Goal: Communication & Community: Answer question/provide support

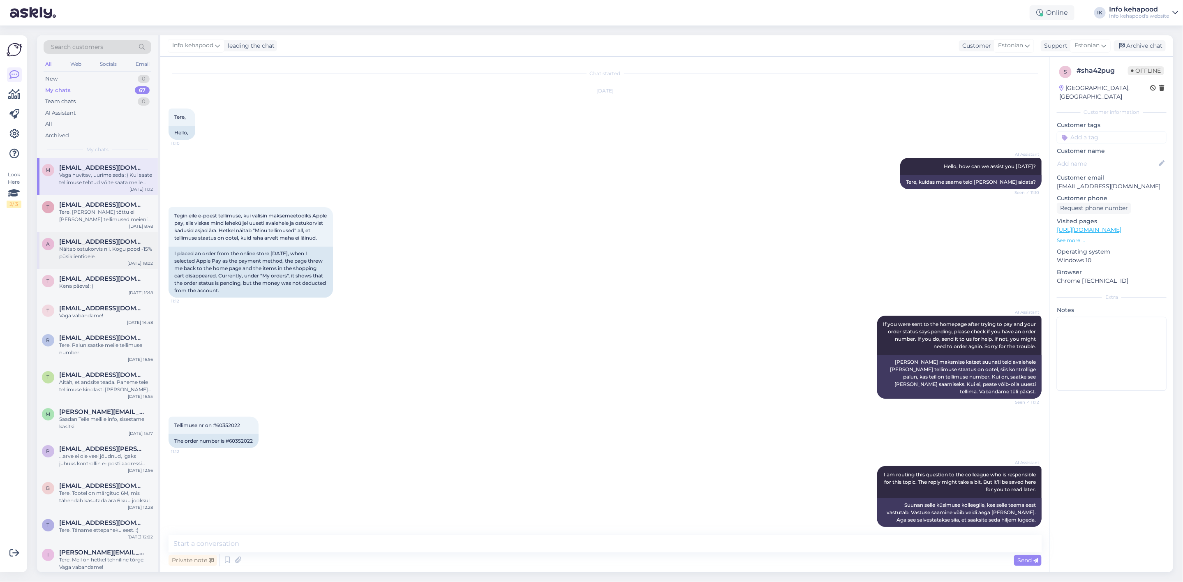
scroll to position [222, 0]
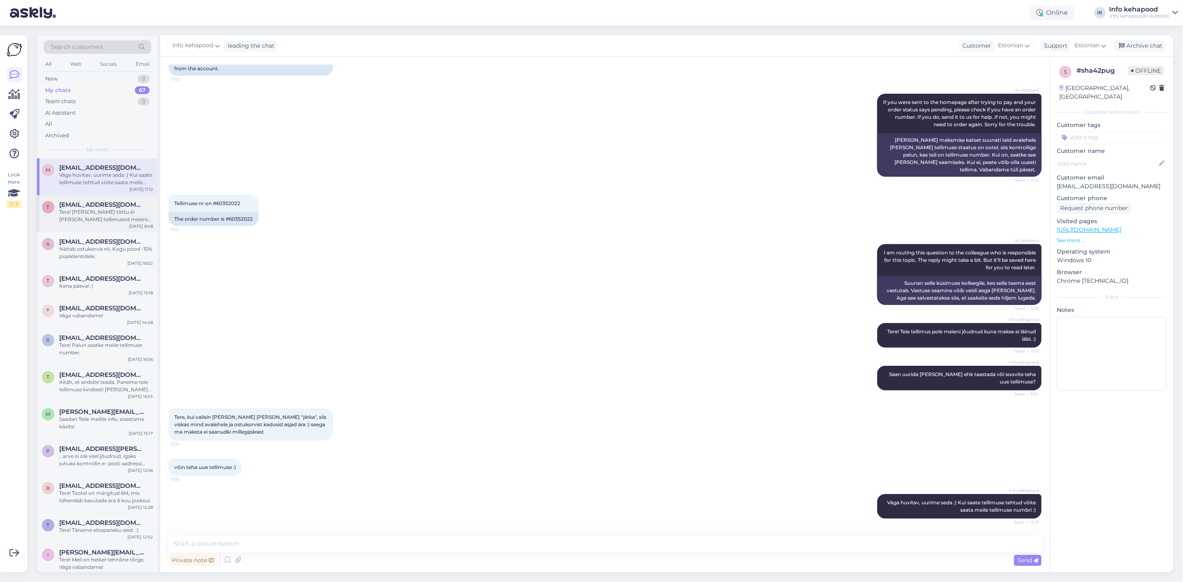
click at [94, 207] on span "[EMAIL_ADDRESS][DOMAIN_NAME]" at bounding box center [102, 204] width 86 height 7
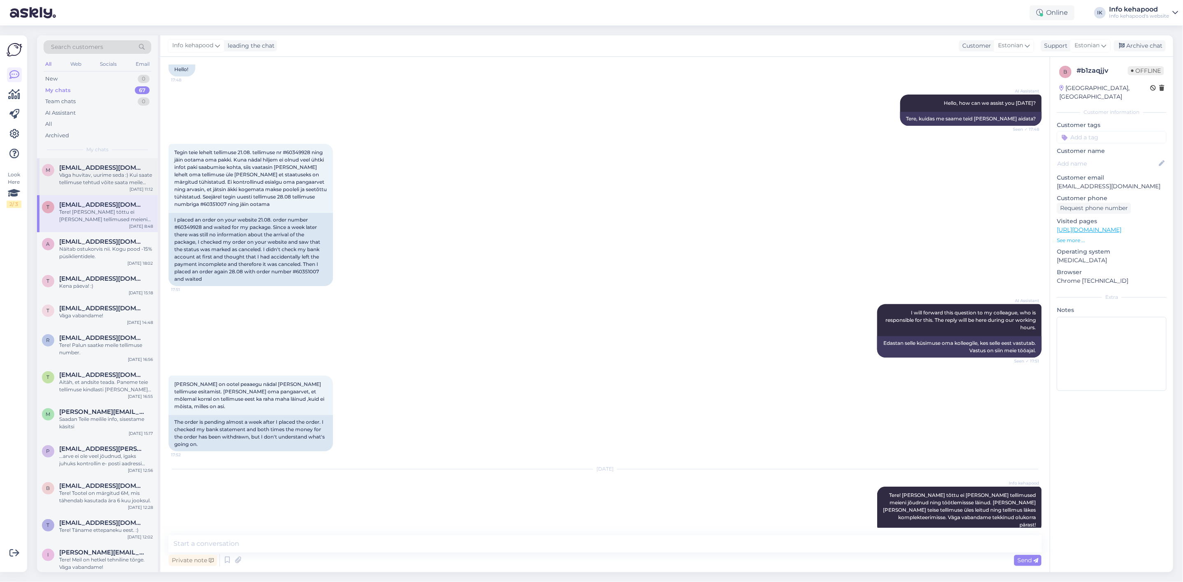
click at [49, 169] on span "m" at bounding box center [48, 170] width 5 height 6
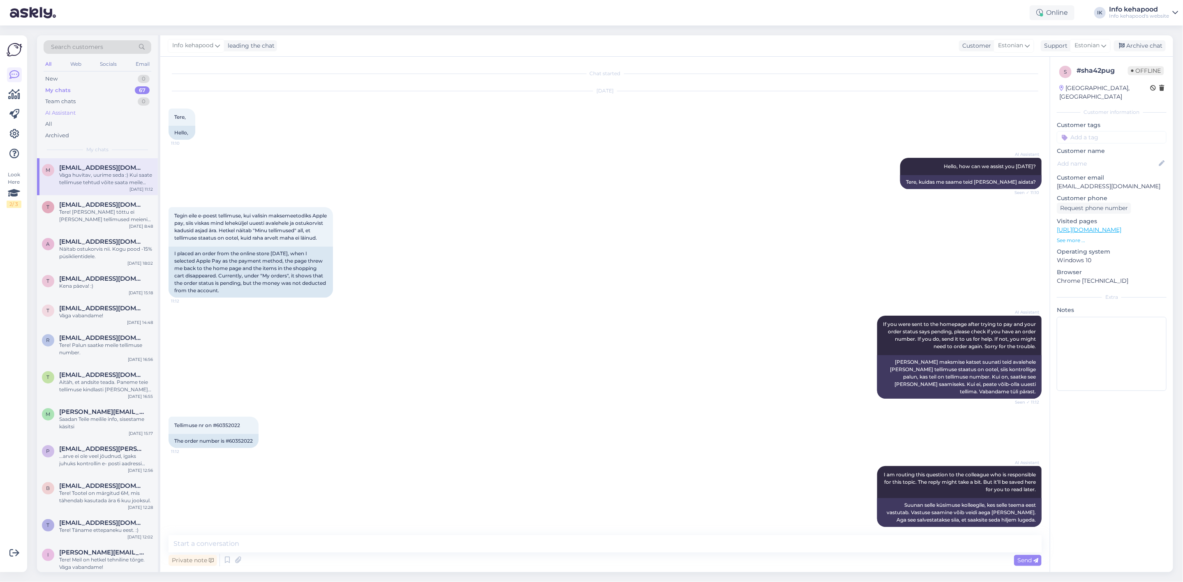
scroll to position [222, 0]
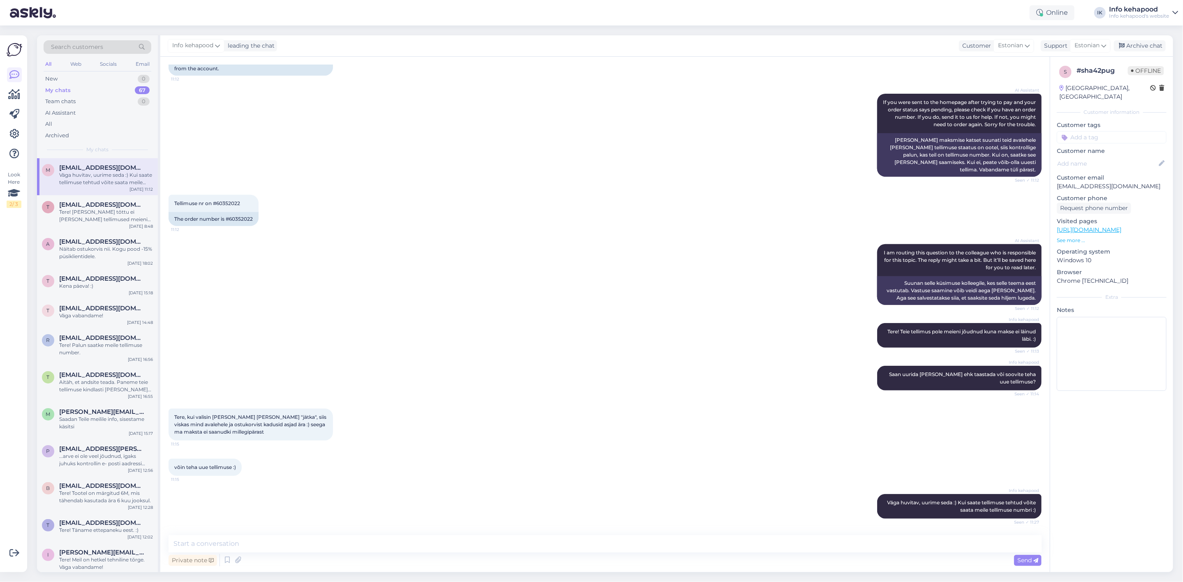
click at [81, 87] on div "My chats 67" at bounding box center [98, 91] width 108 height 12
click at [110, 82] on div "New 1" at bounding box center [98, 79] width 108 height 12
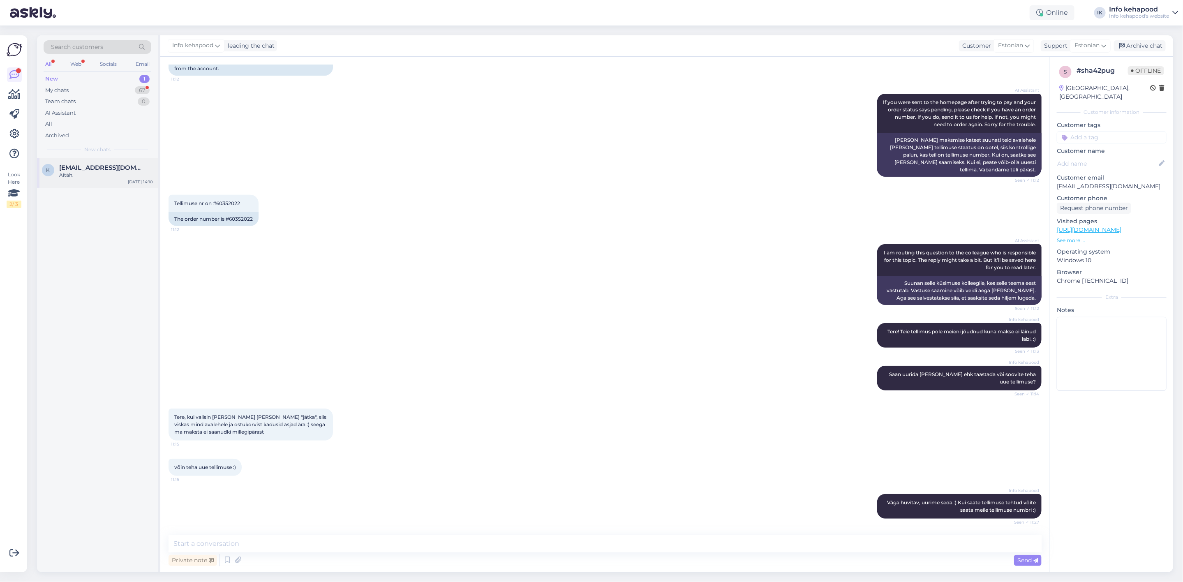
click at [119, 169] on span "[EMAIL_ADDRESS][DOMAIN_NAME]" at bounding box center [102, 167] width 86 height 7
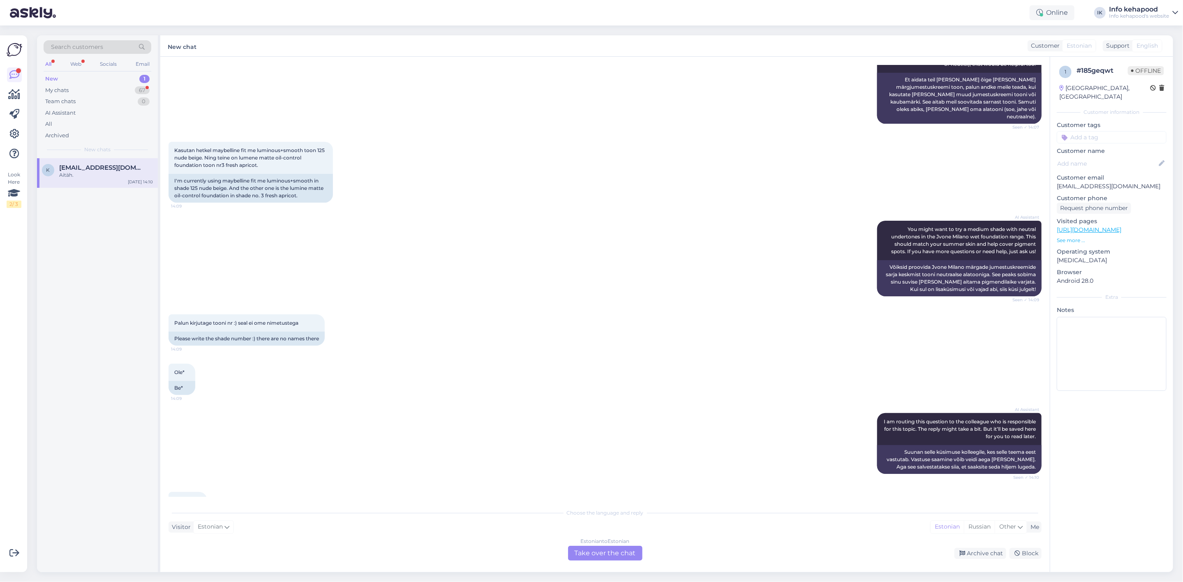
scroll to position [370, 0]
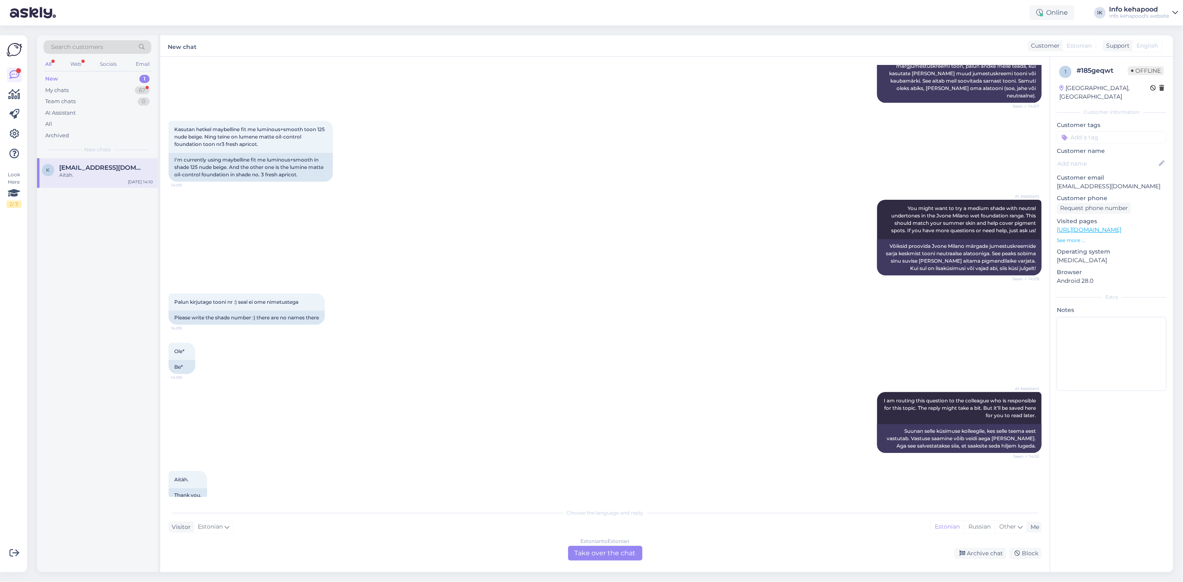
click at [578, 557] on div "Estonian to Estonian Take over the chat" at bounding box center [605, 553] width 74 height 15
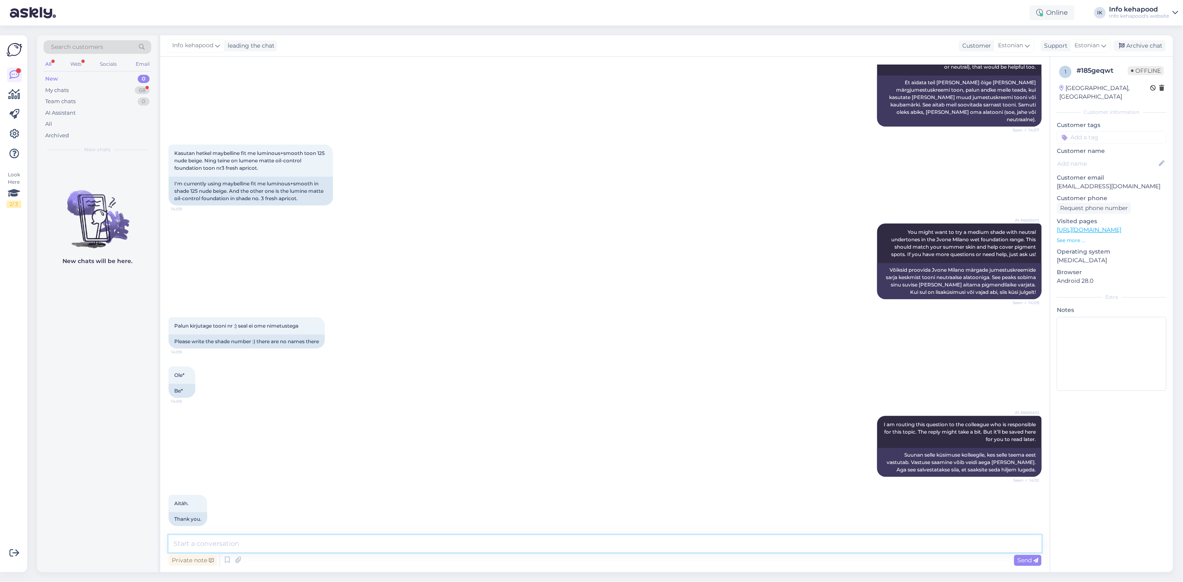
click at [632, 547] on textarea at bounding box center [605, 543] width 873 height 17
paste textarea "Meil kahjuks testrit ei ole, seega ei saa 100% kindlalt öelda. Toonide kirjeldu…"
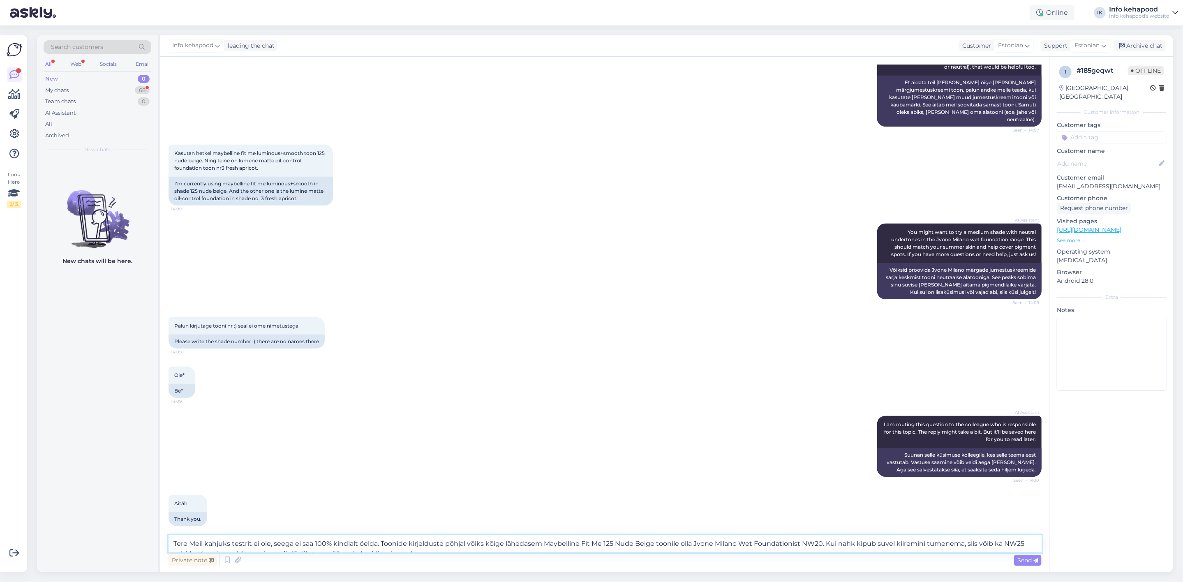
scroll to position [356, 0]
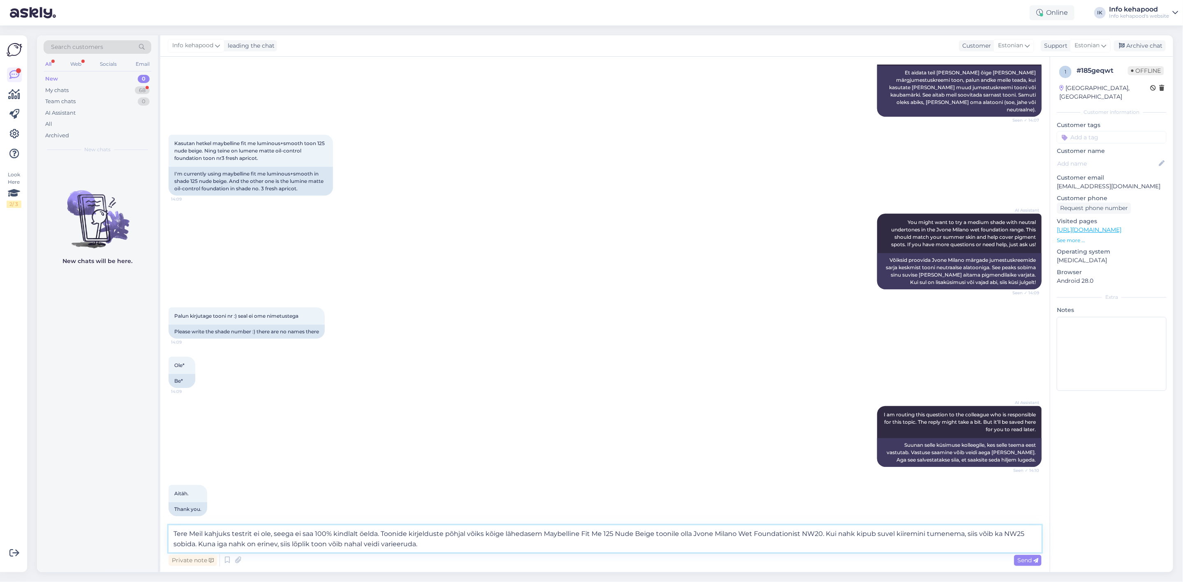
drag, startPoint x: 187, startPoint y: 538, endPoint x: 192, endPoint y: 537, distance: 5.5
click at [187, 537] on textarea "Tere Meil kahjuks testrit ei ole, seega ei saa 100% kindlalt öelda. Toonide kir…" at bounding box center [605, 538] width 873 height 27
drag, startPoint x: 829, startPoint y: 530, endPoint x: 194, endPoint y: 542, distance: 635.3
click at [194, 542] on textarea "Tere! Meil kahjuks testrit ei ole, seega ei saa 100% kindlalt öelda. Toonide ki…" at bounding box center [605, 538] width 873 height 27
click at [476, 534] on textarea "Tere! Meil kahjuks testrit ei ole, seega ei saa 100% kindlalt öelda. Toonide ki…" at bounding box center [605, 538] width 873 height 27
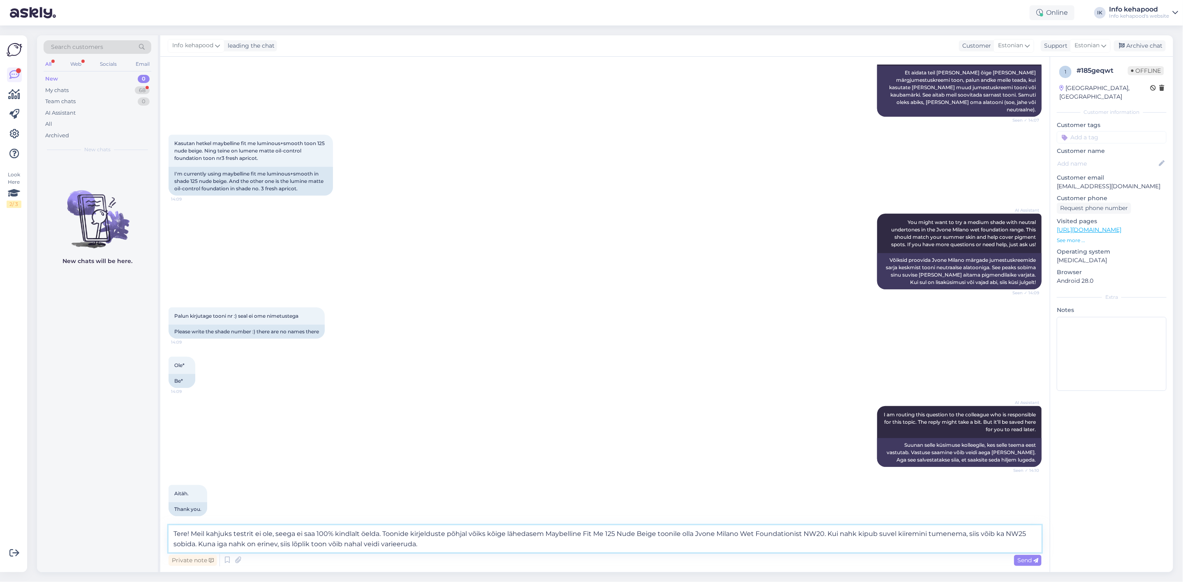
click at [449, 545] on textarea "Tere! Meil kahjuks testrit ei ole, seega ei saa 100% kindlalt öelda. Toonide ki…" at bounding box center [605, 538] width 873 height 27
type textarea "Tere! Meil kahjuks testrit ei ole, seega ei saa 100% kindlalt öelda. Toonide ki…"
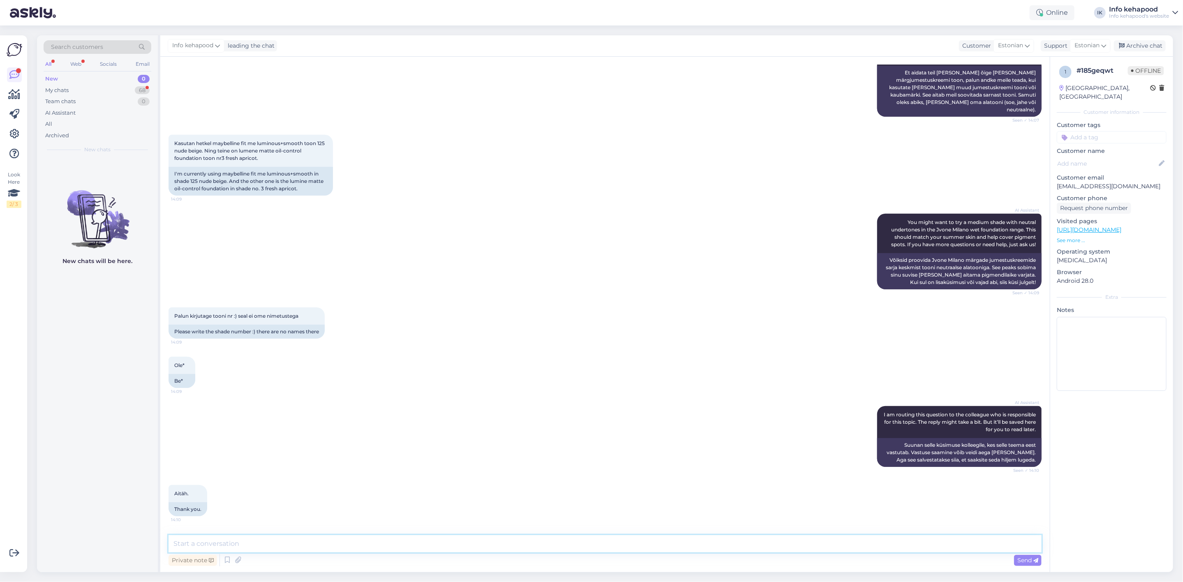
scroll to position [418, 0]
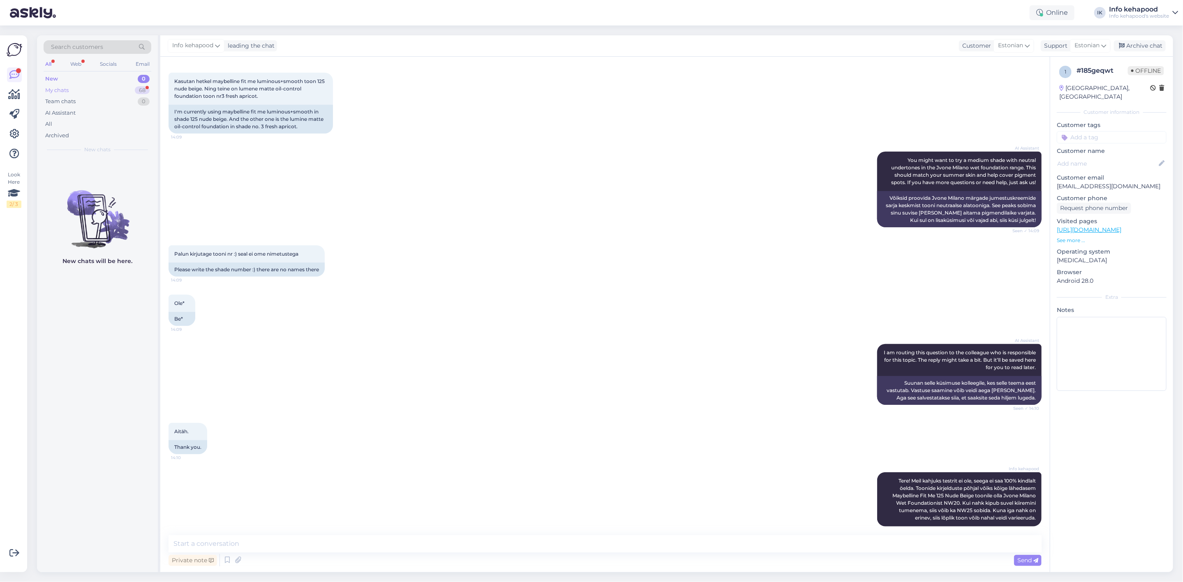
click at [91, 86] on div "My chats 68" at bounding box center [98, 91] width 108 height 12
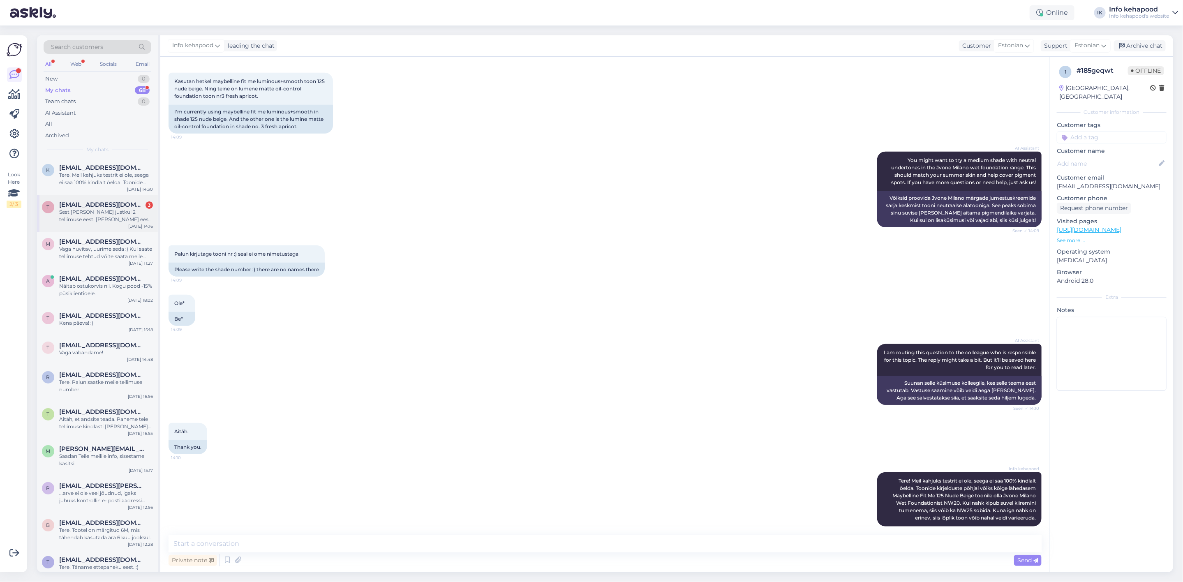
click at [109, 220] on div "Sest [PERSON_NAME] justkui 2 tellimuse eest. [PERSON_NAME] eest ,mis tühistati." at bounding box center [106, 215] width 94 height 15
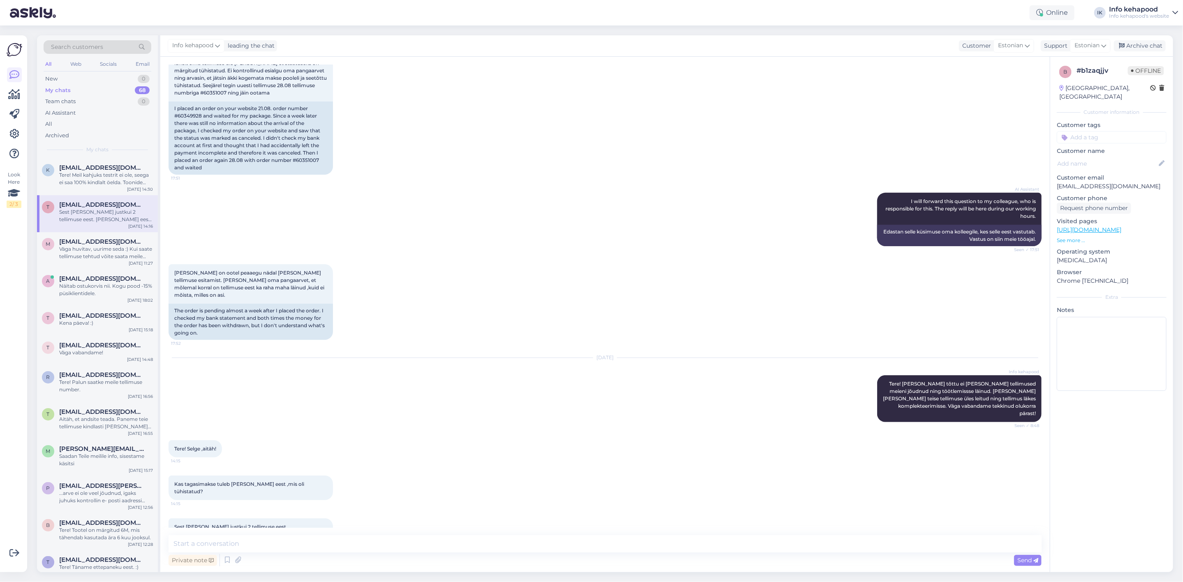
scroll to position [176, 0]
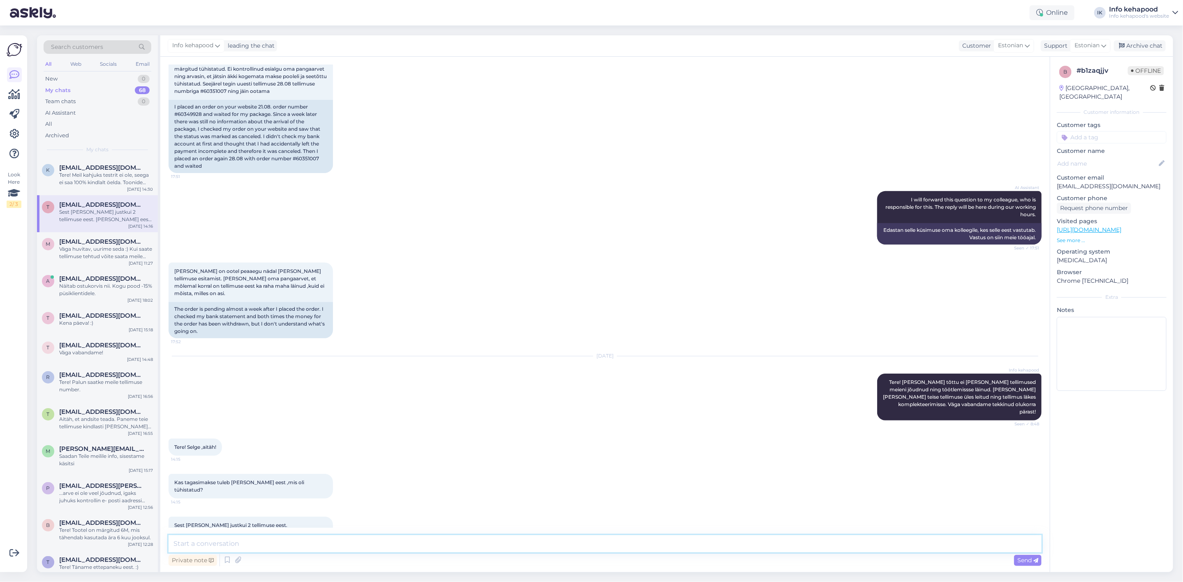
click at [308, 546] on textarea at bounding box center [605, 543] width 873 height 17
click at [250, 534] on div "Chat started [DATE] Tere! 17:48 Hello! AI Assistant Hello, how can we assist yo…" at bounding box center [605, 315] width 890 height 516
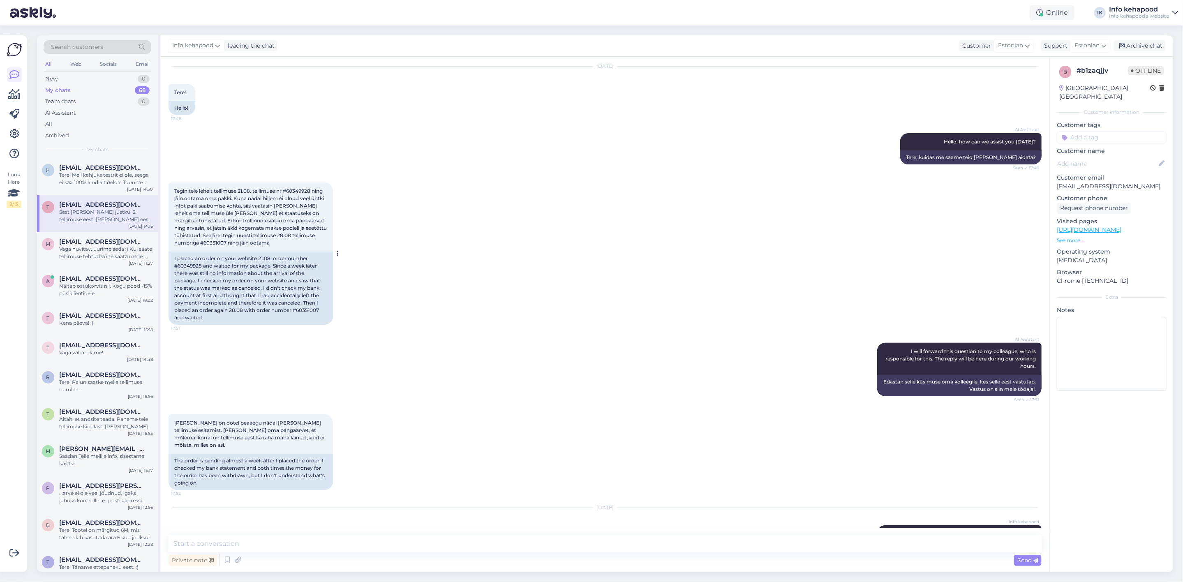
scroll to position [0, 0]
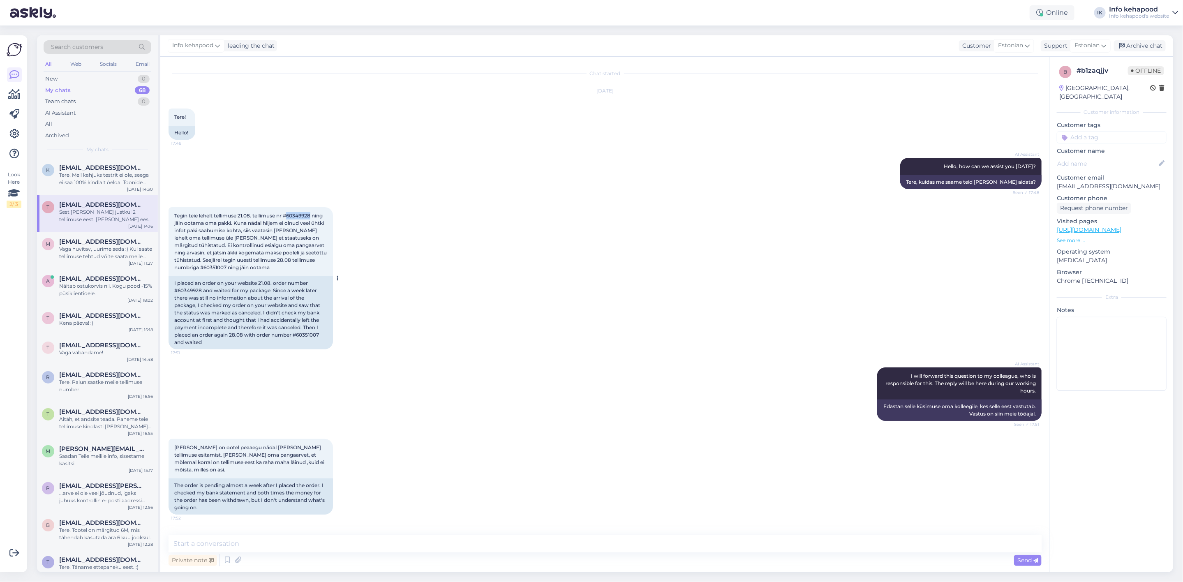
drag, startPoint x: 289, startPoint y: 216, endPoint x: 313, endPoint y: 215, distance: 23.9
click at [313, 215] on span "Tegin teie lehelt tellimuse 21.08. tellimuse nr #60349928 ning jäin ootama oma …" at bounding box center [251, 242] width 154 height 58
copy span "60349928"
